Goal: Task Accomplishment & Management: Complete application form

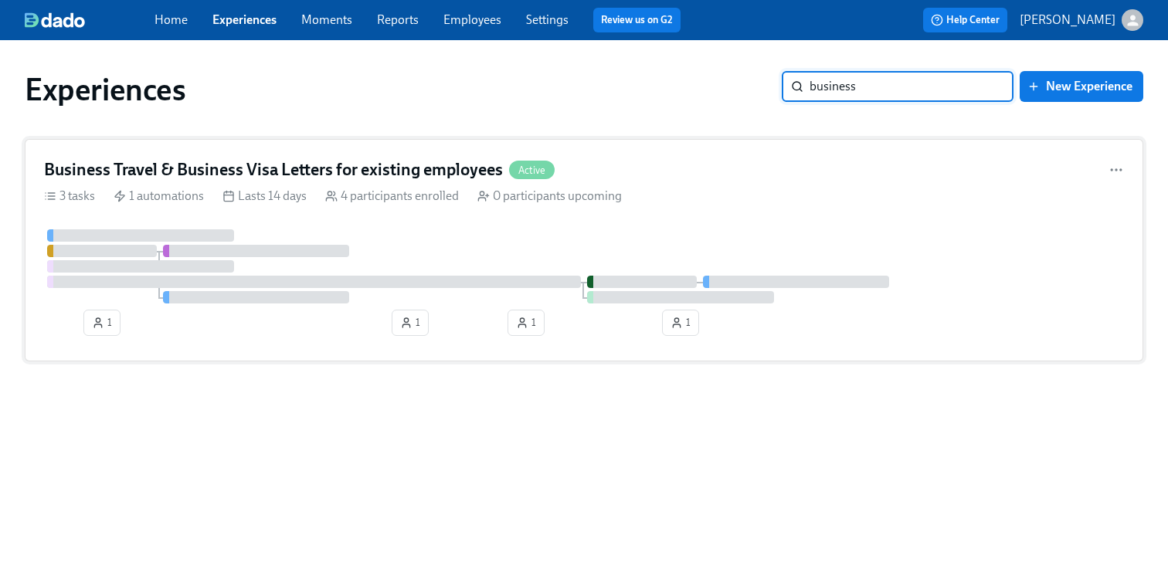
type input "business"
click at [374, 167] on h4 "Business Travel & Business Visa Letters for existing employees" at bounding box center [273, 169] width 459 height 23
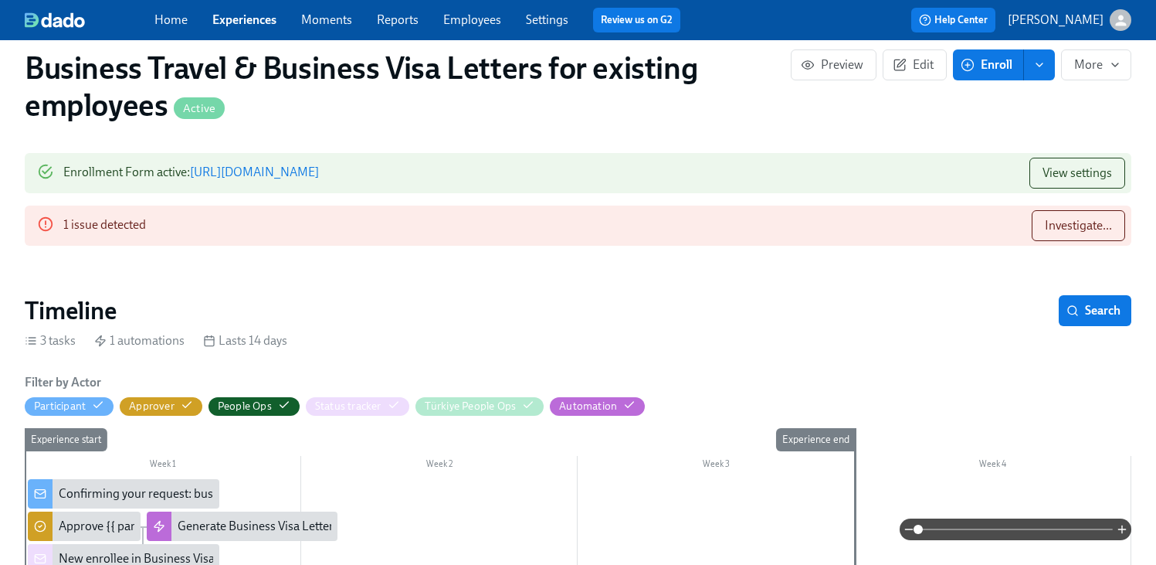
scroll to position [339, 0]
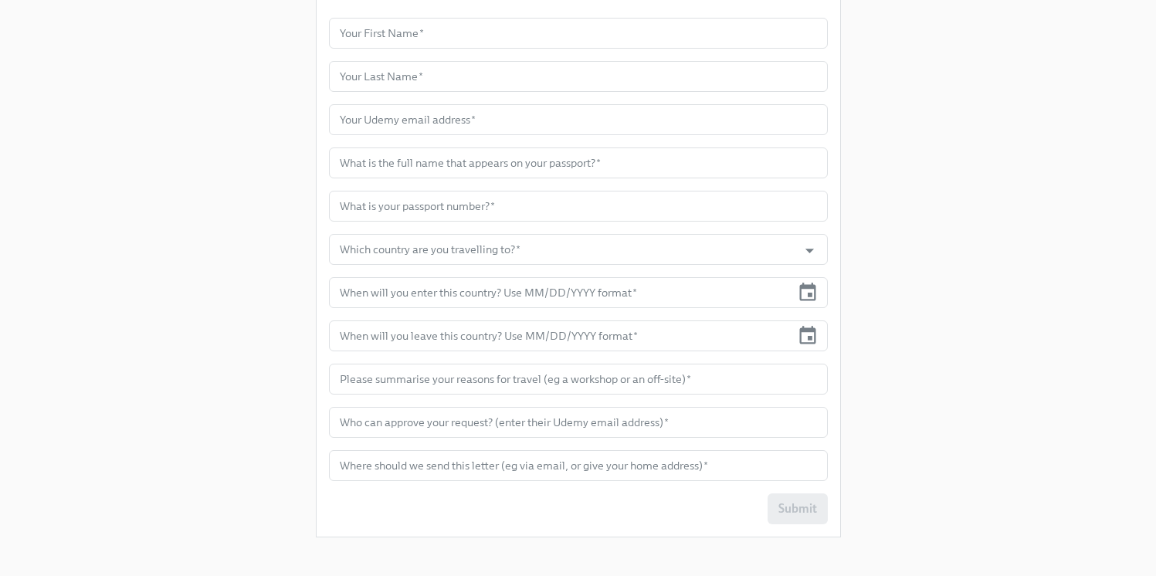
scroll to position [405, 0]
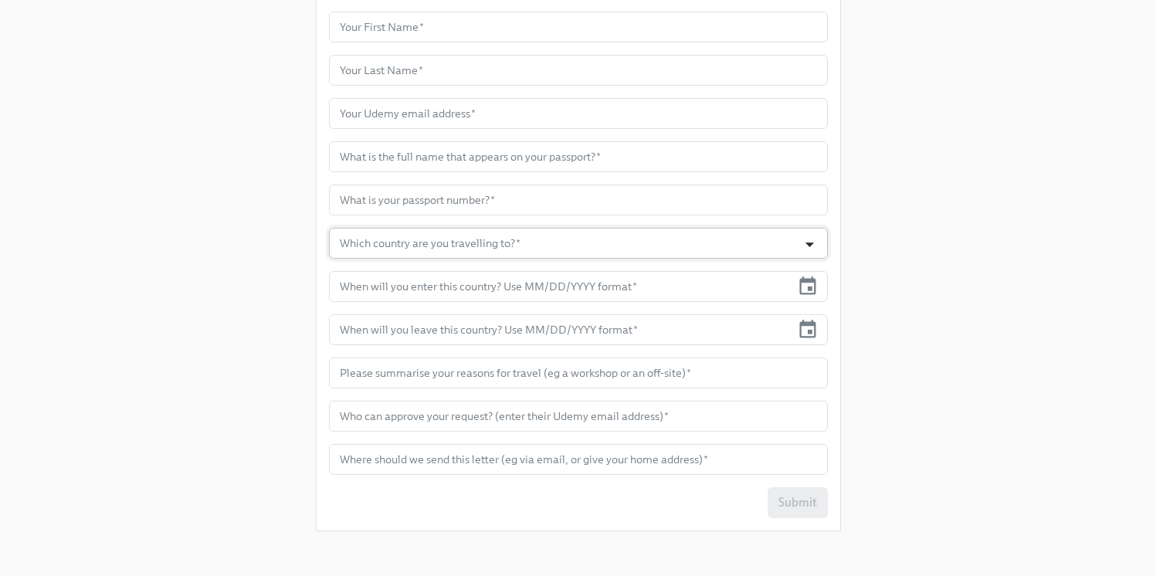
click at [811, 253] on icon "Open" at bounding box center [809, 244] width 21 height 21
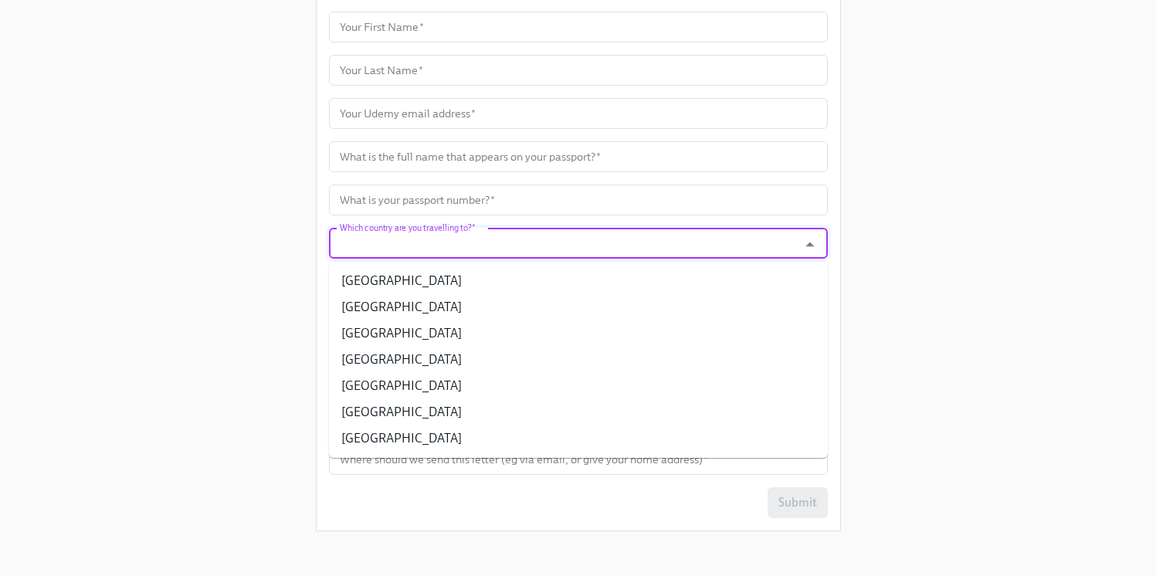
click at [985, 267] on div "Enrollment Form Request a Employment Verification Letter for your Business Trav…" at bounding box center [578, 69] width 1107 height 948
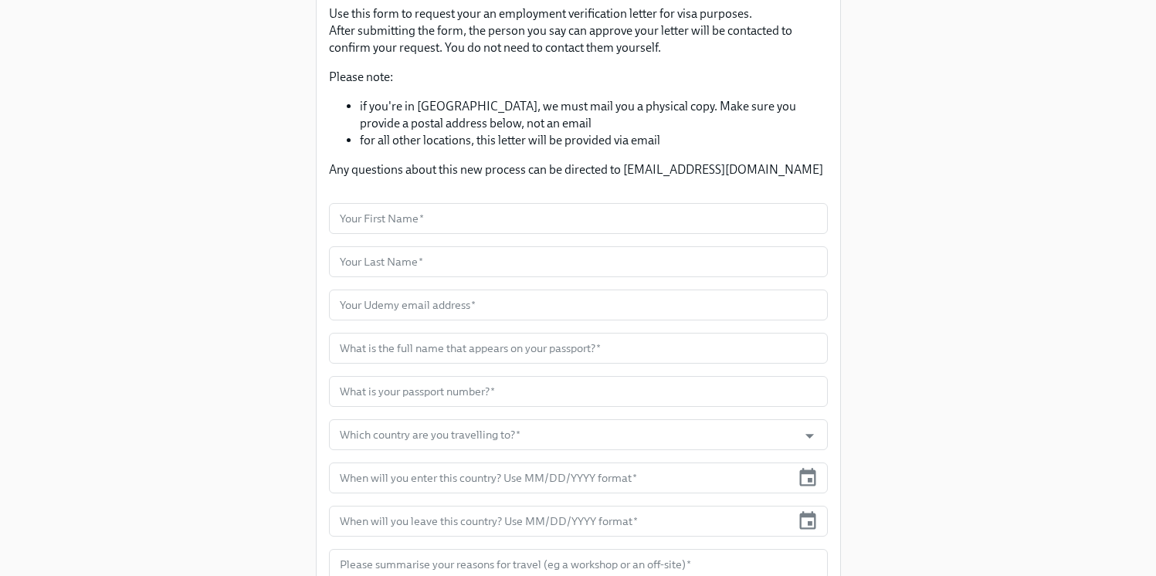
scroll to position [0, 0]
